Goal: Complete application form

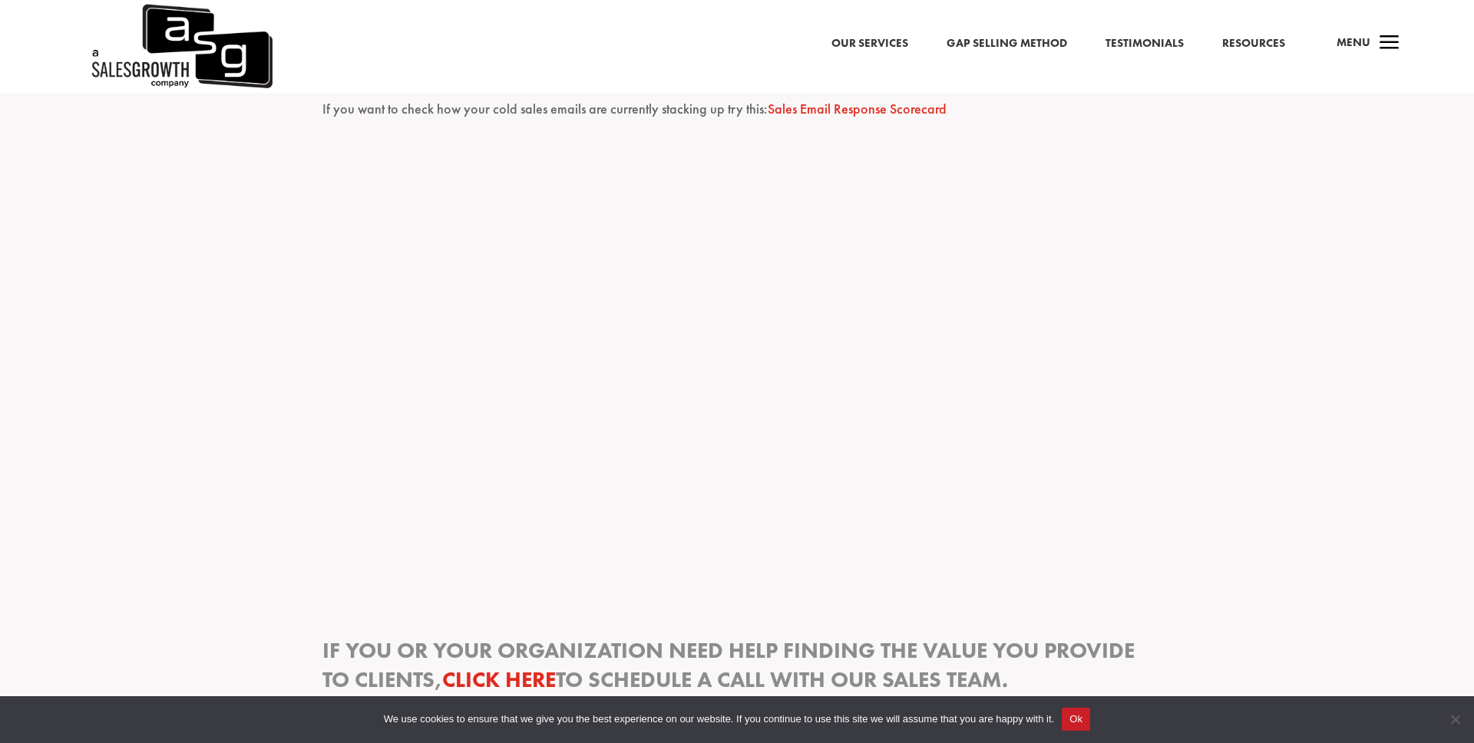
scroll to position [1891, 0]
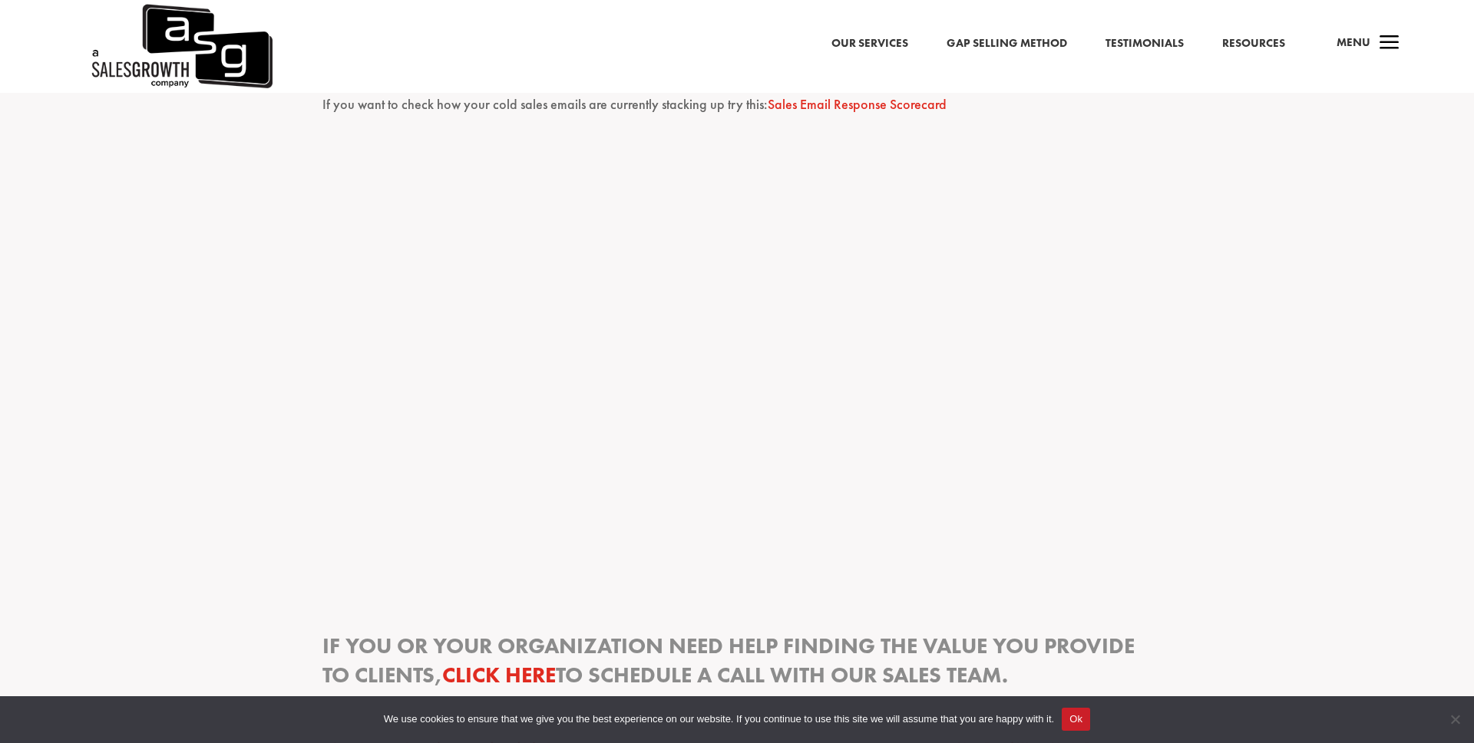
click at [790, 106] on link "Sales Email Response Scorecard" at bounding box center [857, 104] width 179 height 18
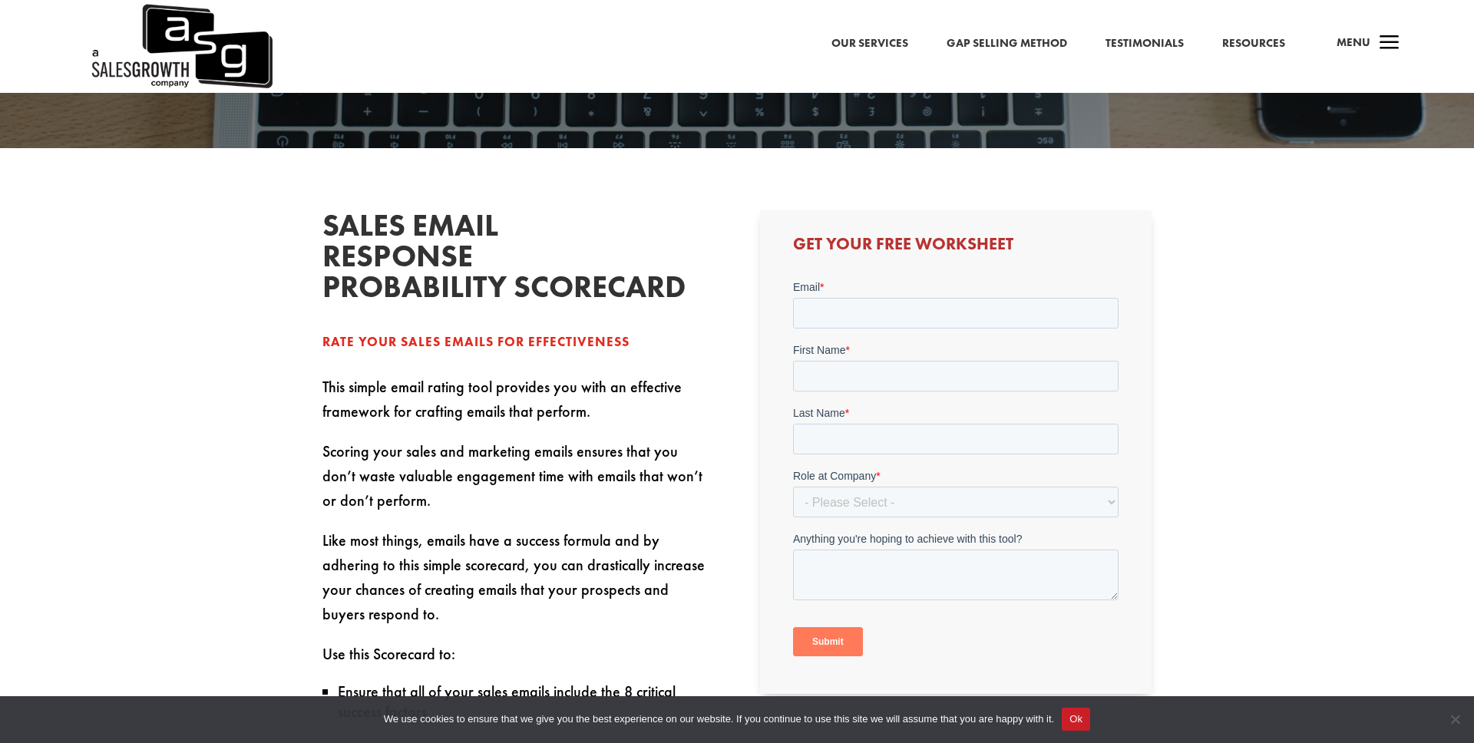
scroll to position [389, 0]
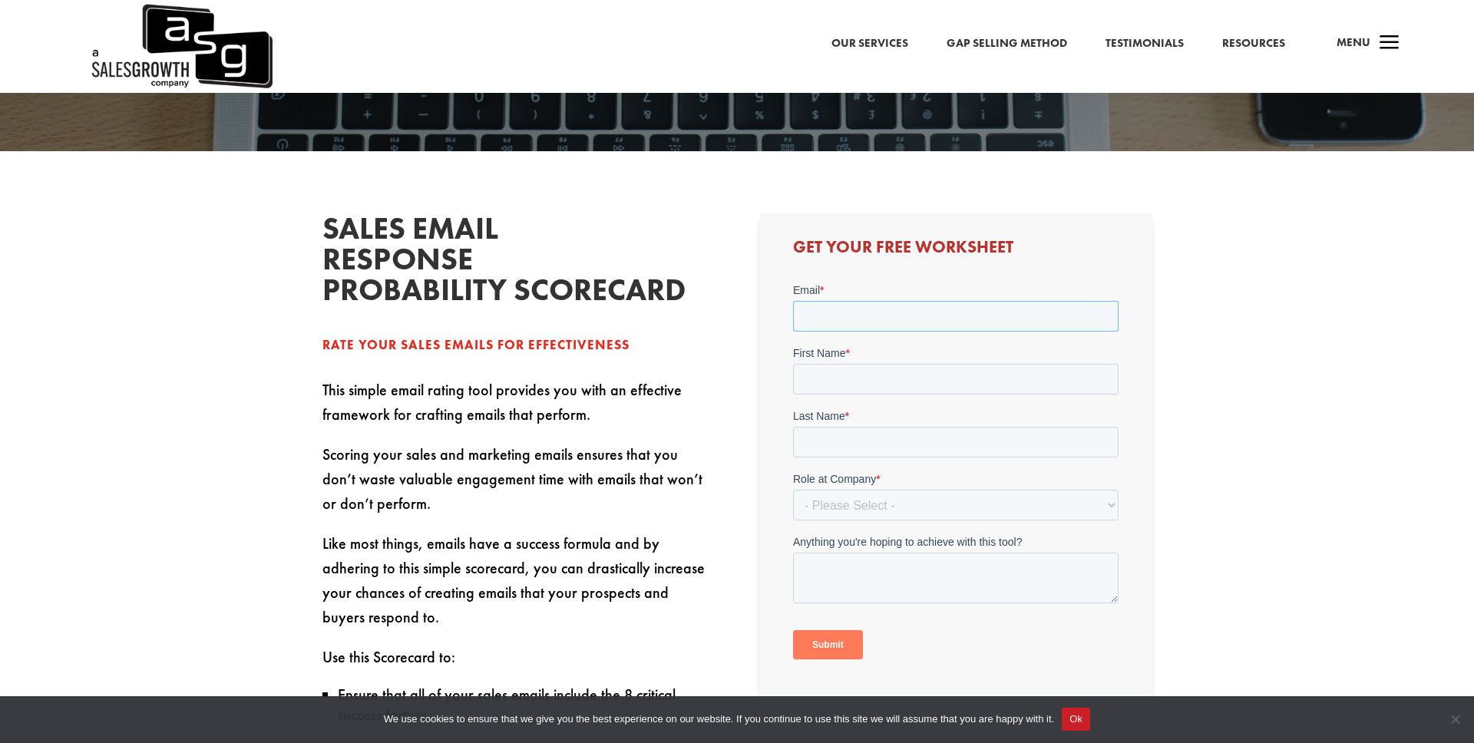
click at [877, 312] on input "Email *" at bounding box center [954, 315] width 325 height 31
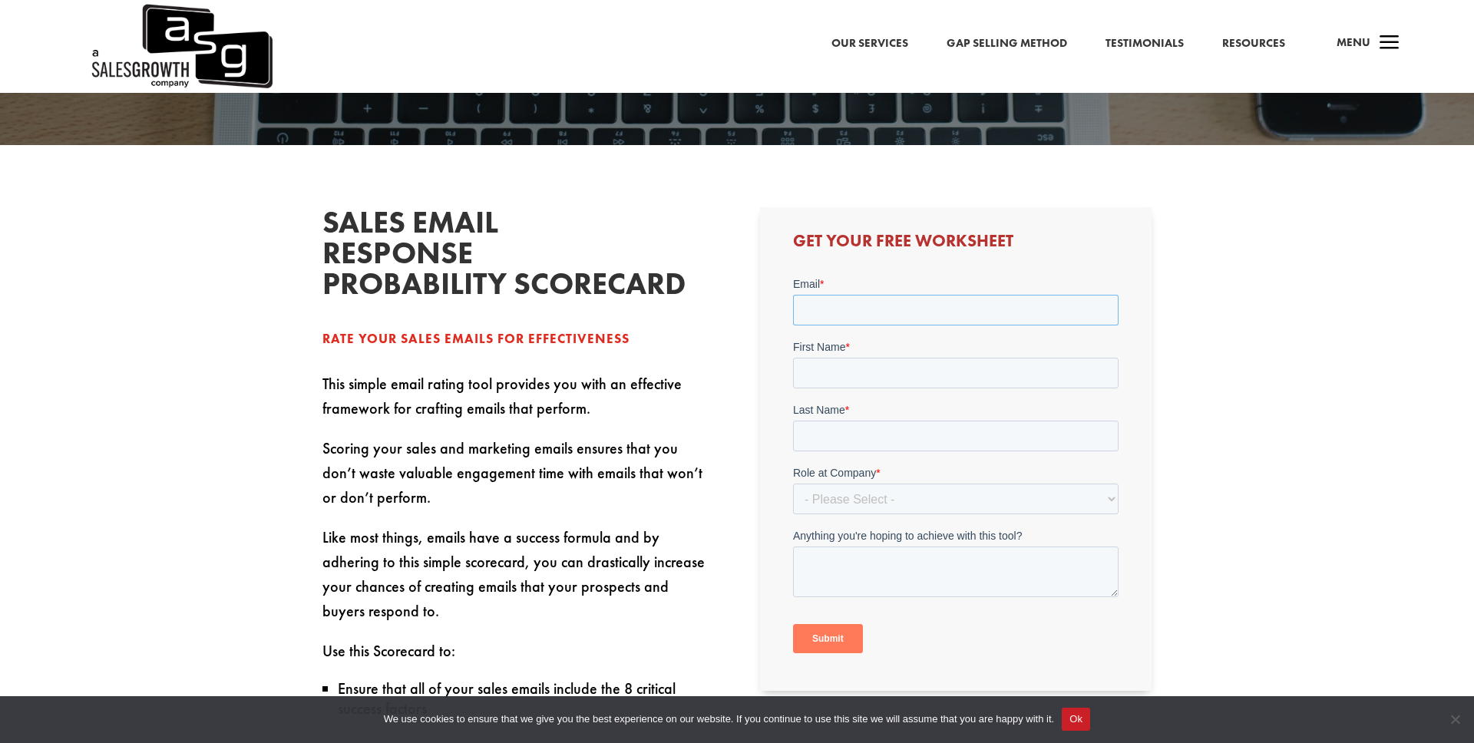
type input "mister.revels@gmail.com"
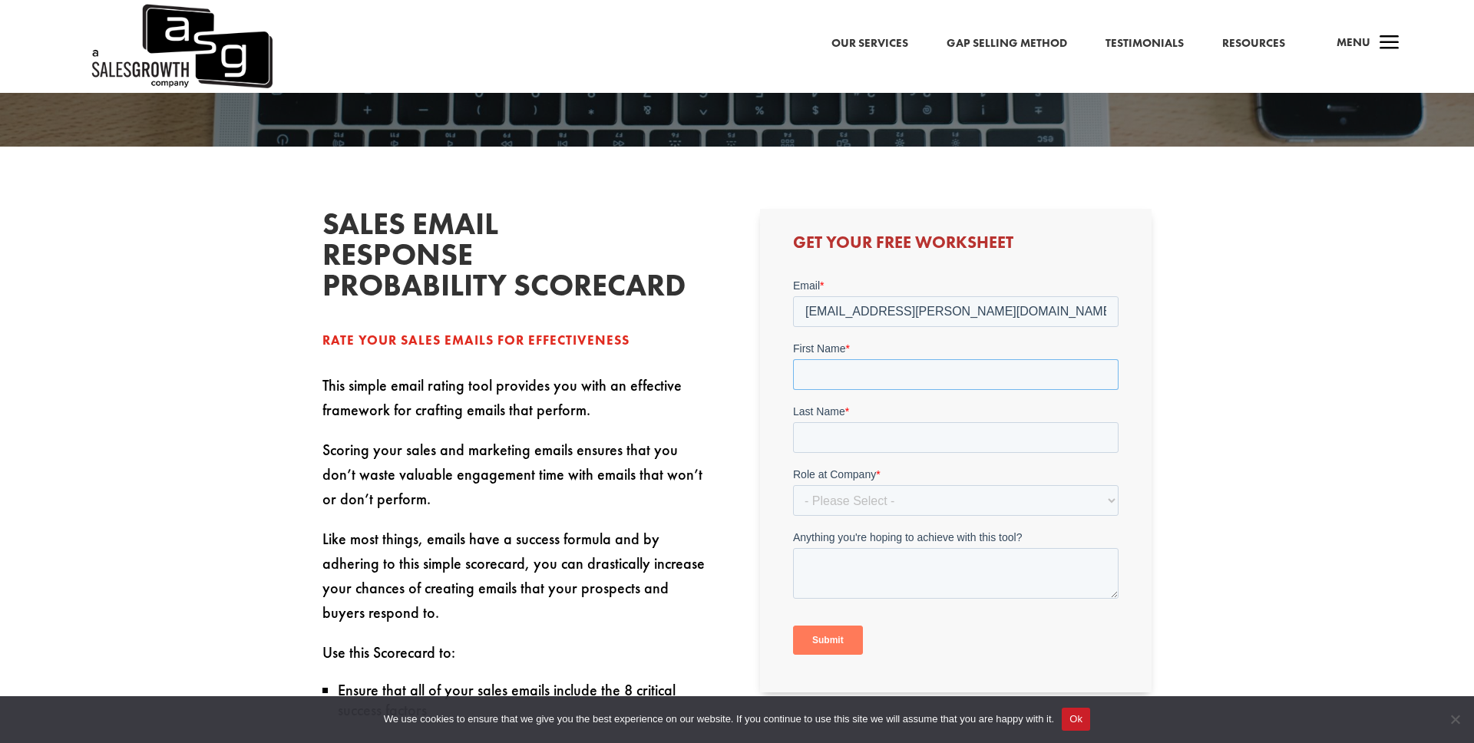
click at [929, 372] on input "First Name *" at bounding box center [954, 373] width 325 height 31
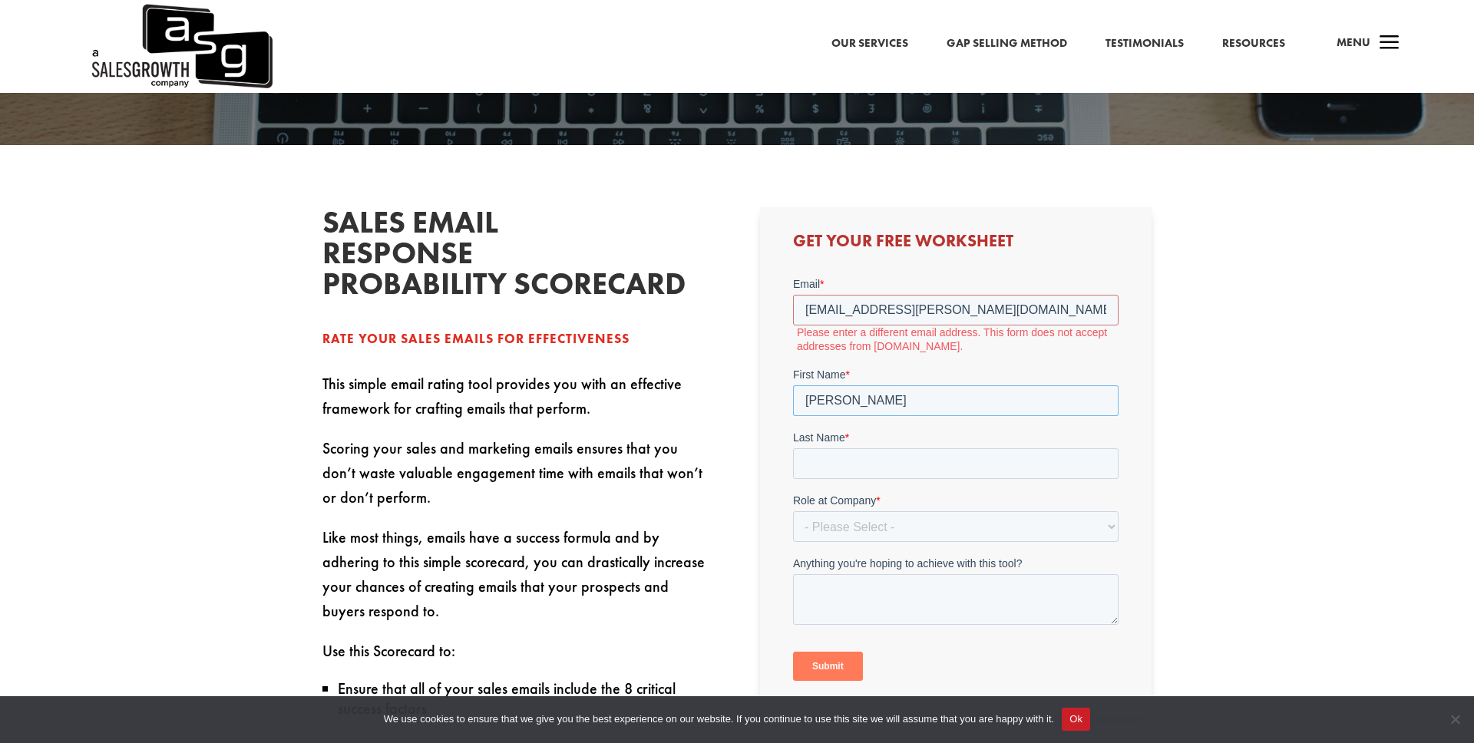
type input "Johnny"
type input "Revels"
click at [1108, 530] on select "- Please Select - C-Level (CRO, CSO, etc) Senior Leadership (VP of Sales, VP of…" at bounding box center [954, 525] width 325 height 31
select select "Individual Contributor (AE, SDR, CSM, etc)"
click at [792, 510] on select "- Please Select - C-Level (CRO, CSO, etc) Senior Leadership (VP of Sales, VP of…" at bounding box center [954, 525] width 325 height 31
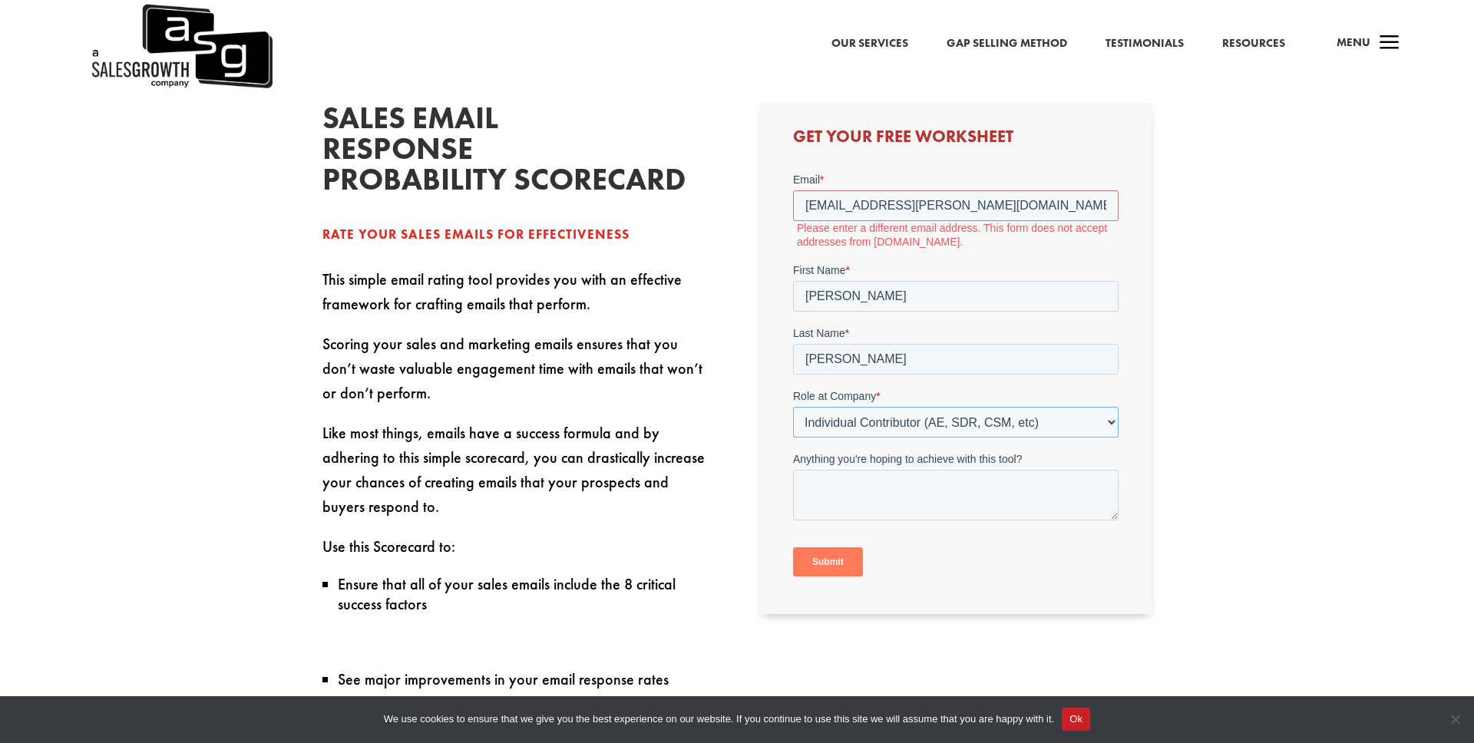
scroll to position [509, 0]
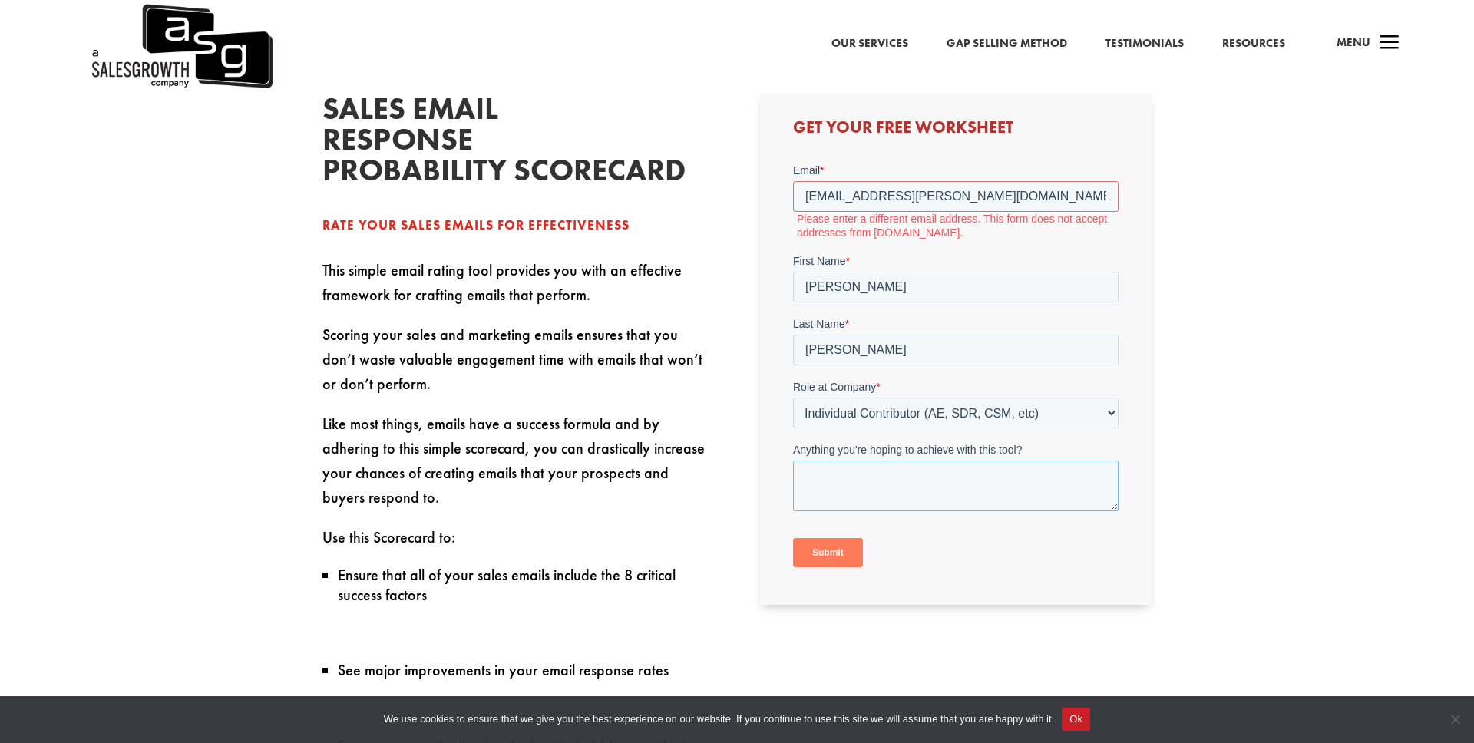
click at [942, 474] on textarea "Anything you're hoping to achieve with this tool?" at bounding box center [954, 485] width 325 height 51
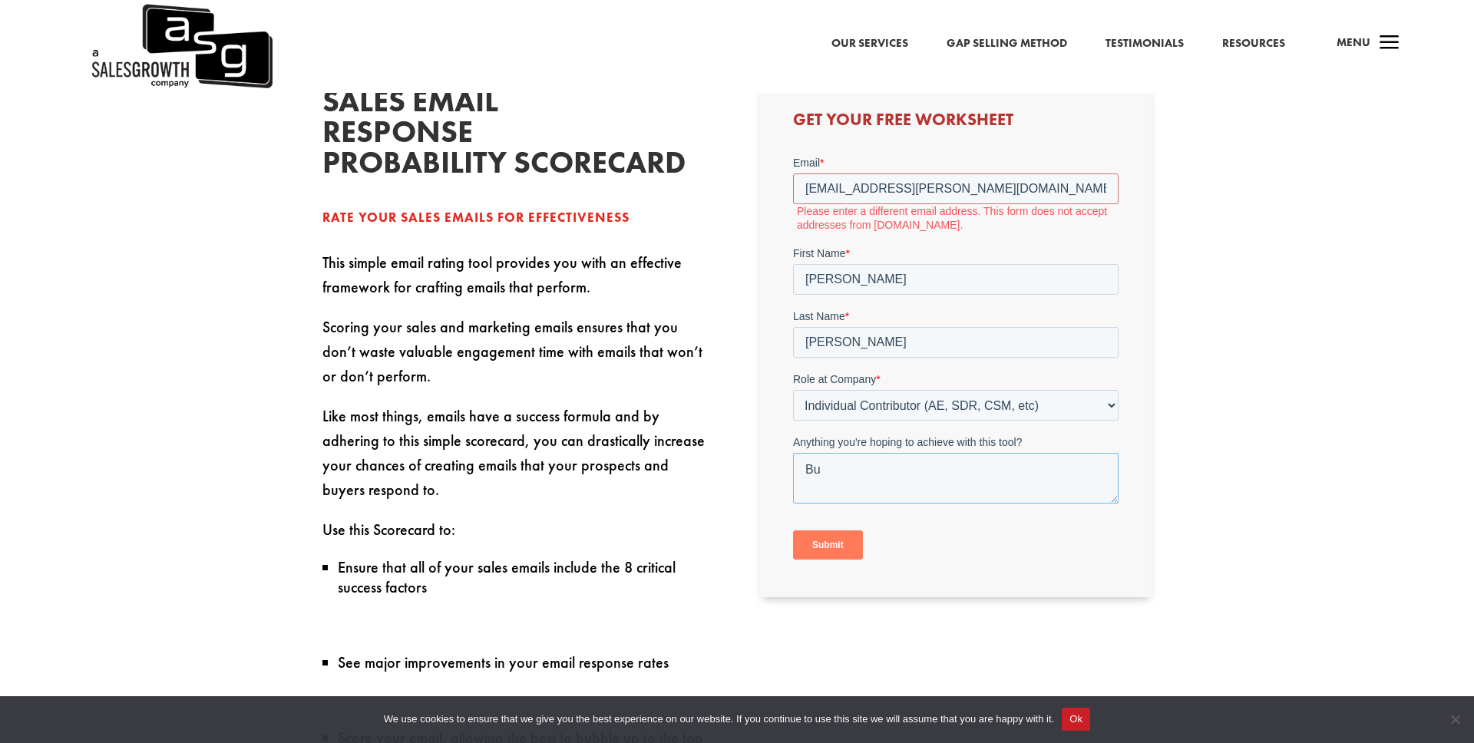
type textarea "B"
click at [847, 543] on input "Submit" at bounding box center [827, 544] width 70 height 29
drag, startPoint x: 968, startPoint y: 190, endPoint x: 802, endPoint y: 186, distance: 165.8
click at [802, 186] on input "mister.revels@gmail.com" at bounding box center [954, 188] width 325 height 31
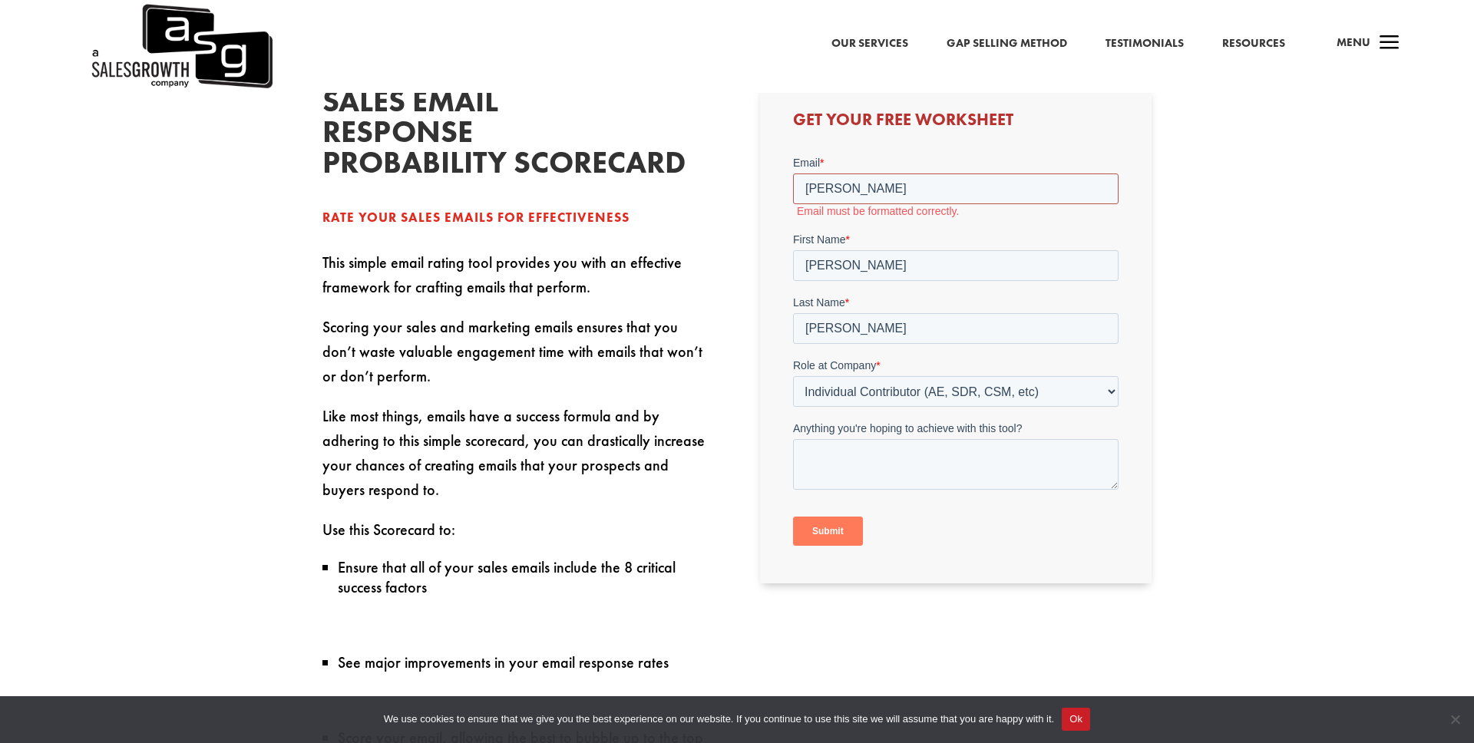
type input "johnny.revels@workiva.com"
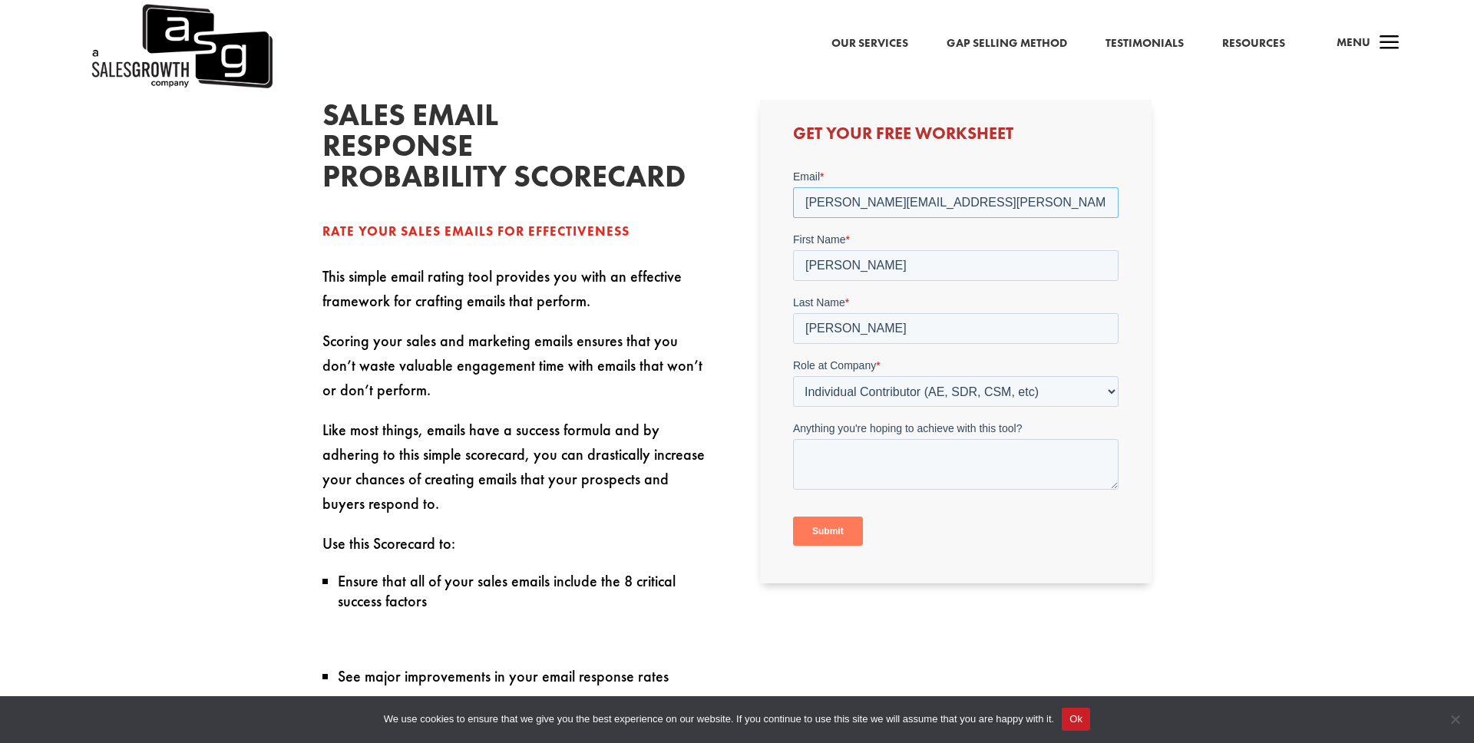
scroll to position [496, 0]
click at [839, 536] on input "Submit" at bounding box center [827, 531] width 70 height 29
